Goal: Check status: Check status

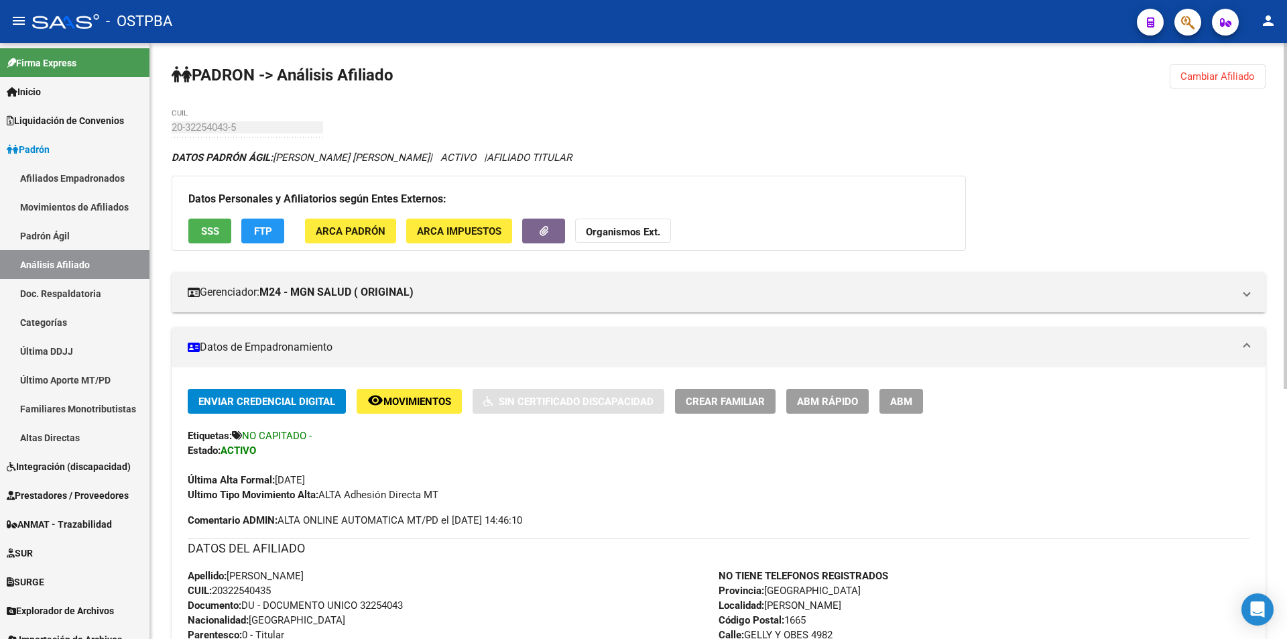
click at [1219, 76] on span "Cambiar Afiliado" at bounding box center [1217, 76] width 74 height 12
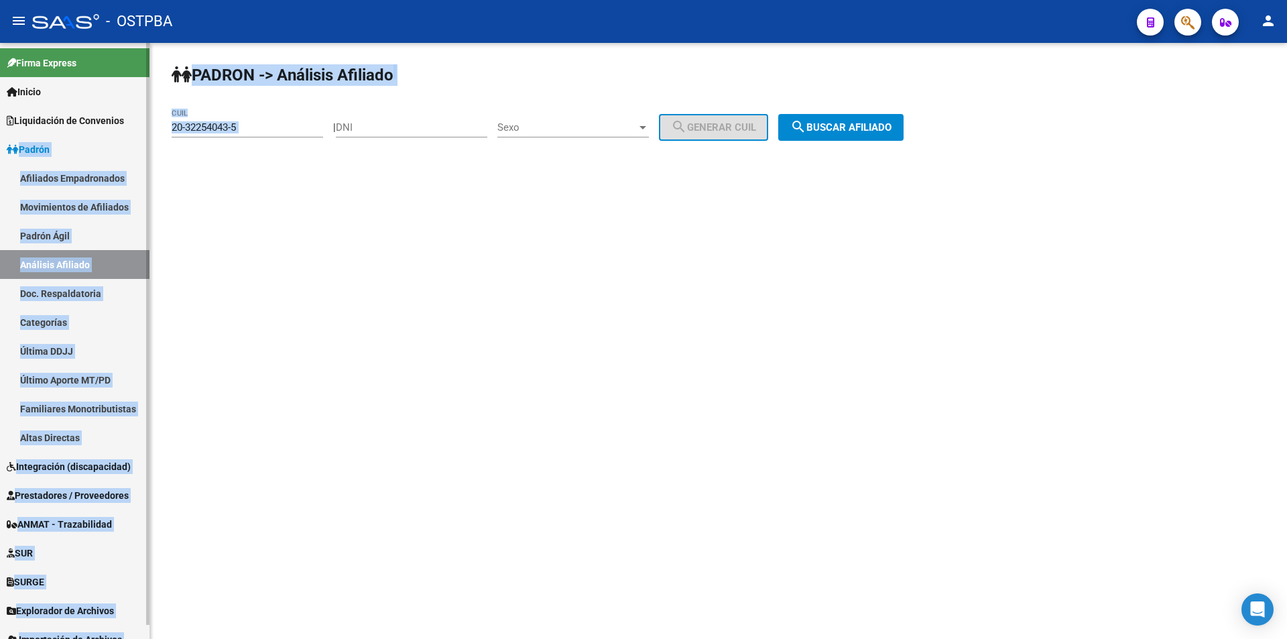
drag, startPoint x: 249, startPoint y: 126, endPoint x: 0, endPoint y: 156, distance: 250.4
click at [0, 157] on mat-sidenav-container "Firma Express Inicio Calendario SSS Instructivos Contacto OS Liquidación de Con…" at bounding box center [643, 341] width 1287 height 596
click at [273, 113] on div "20-32254043-5 CUIL" at bounding box center [247, 123] width 151 height 29
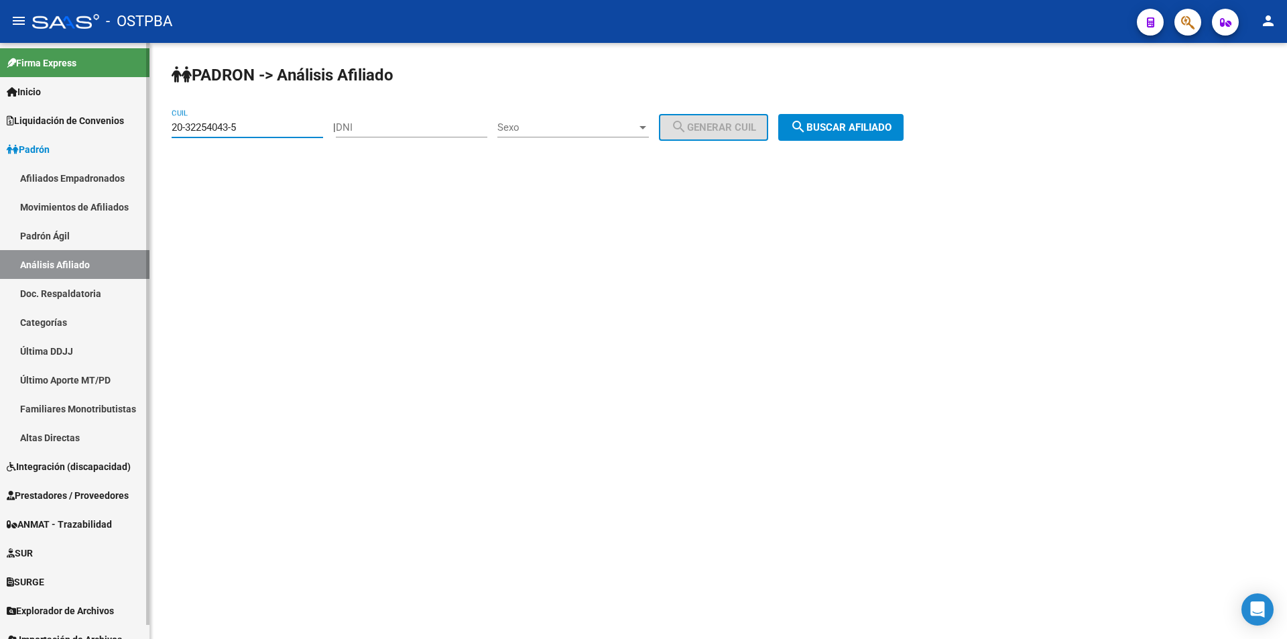
drag, startPoint x: 270, startPoint y: 127, endPoint x: 46, endPoint y: 110, distance: 224.5
click at [3, 116] on mat-sidenav-container "Firma Express Inicio Calendario SSS Instructivos Contacto OS Liquidación de Con…" at bounding box center [643, 341] width 1287 height 596
paste input "655990-4"
type input "20-32655990-4"
click at [891, 130] on span "search Buscar afiliado" at bounding box center [840, 127] width 101 height 12
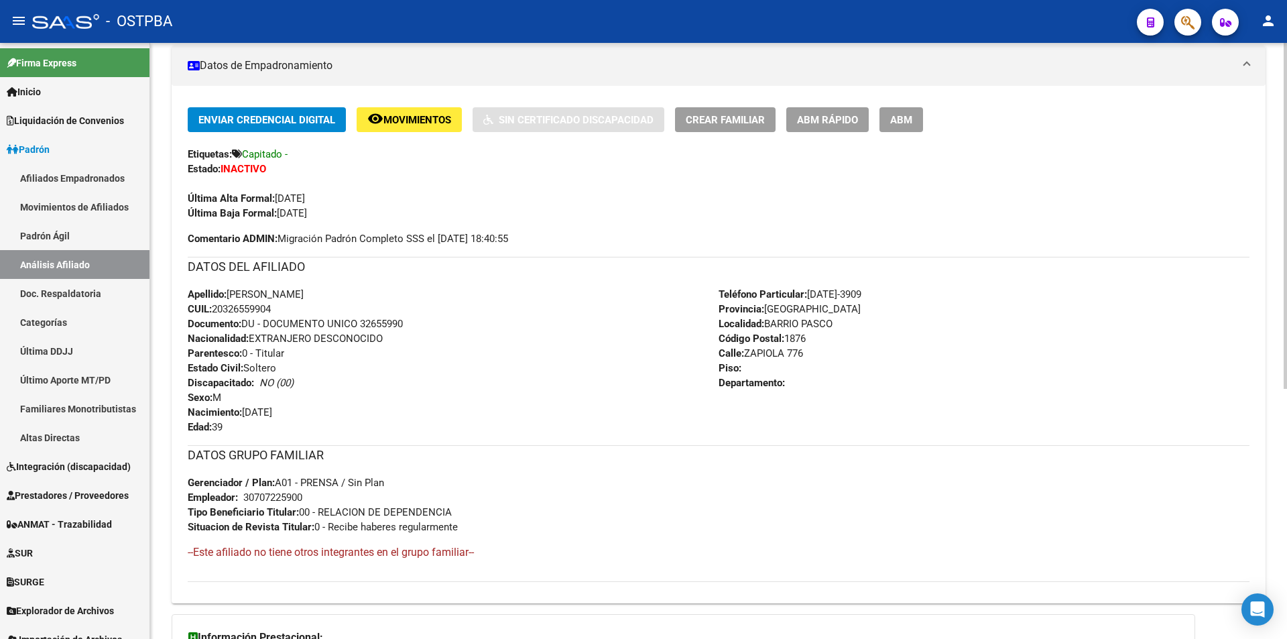
scroll to position [230, 0]
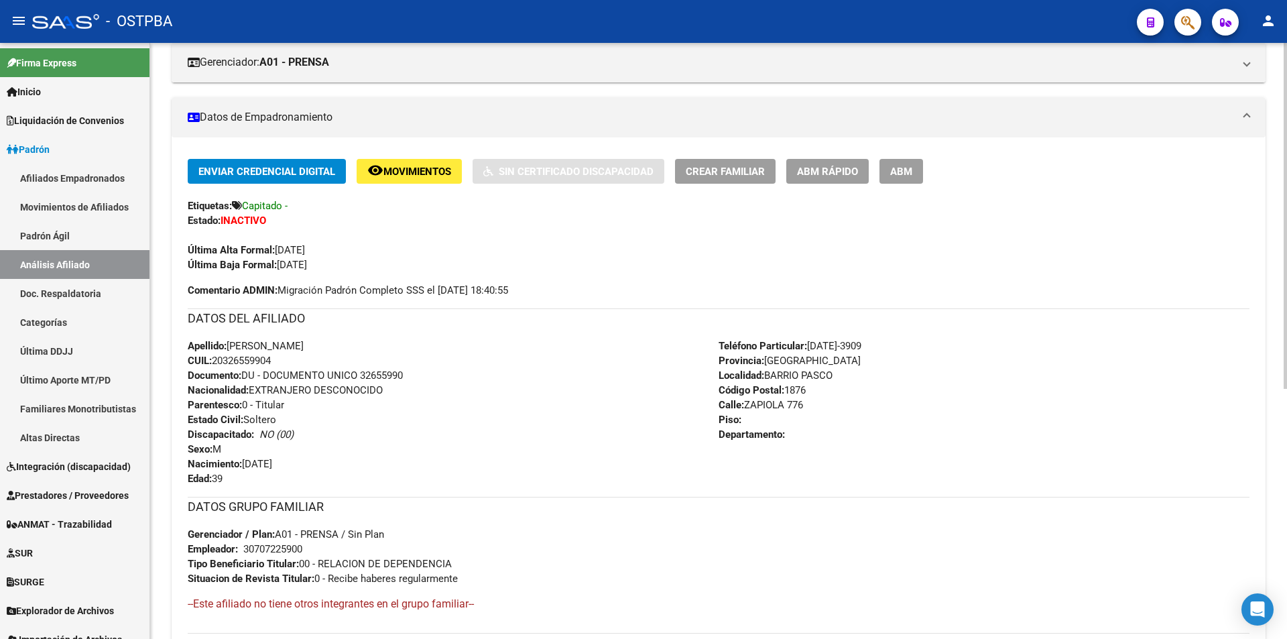
click at [401, 174] on span "Movimientos" at bounding box center [417, 172] width 68 height 12
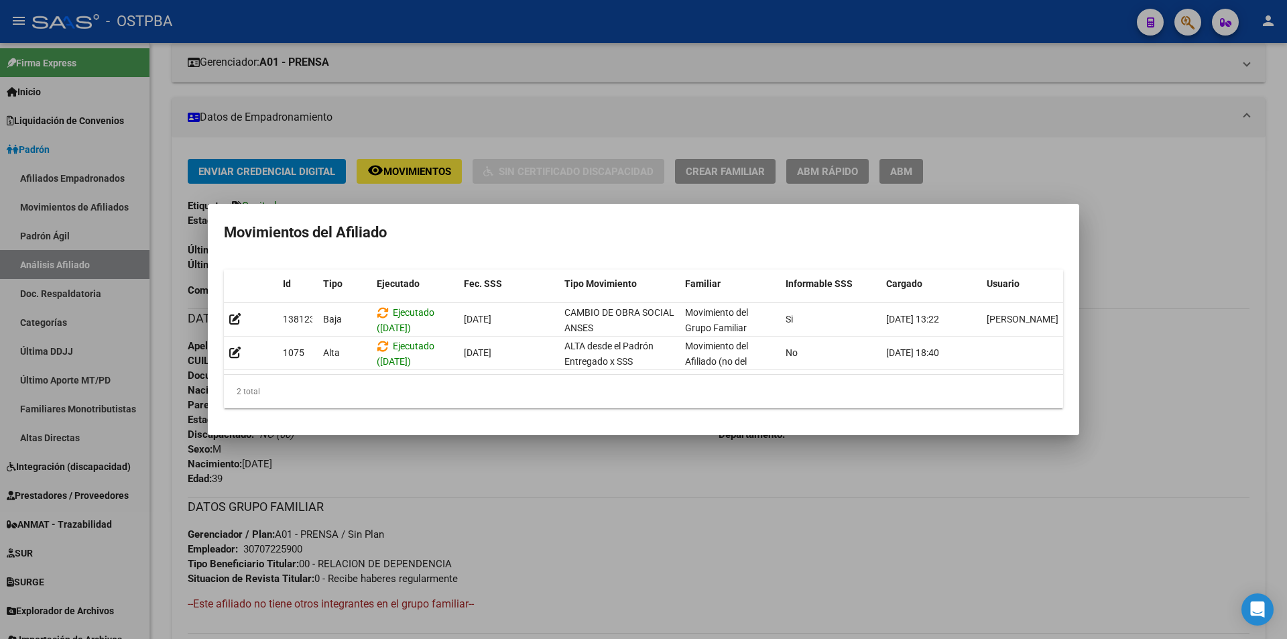
click at [738, 515] on div at bounding box center [643, 319] width 1287 height 639
